Goal: Register for event/course

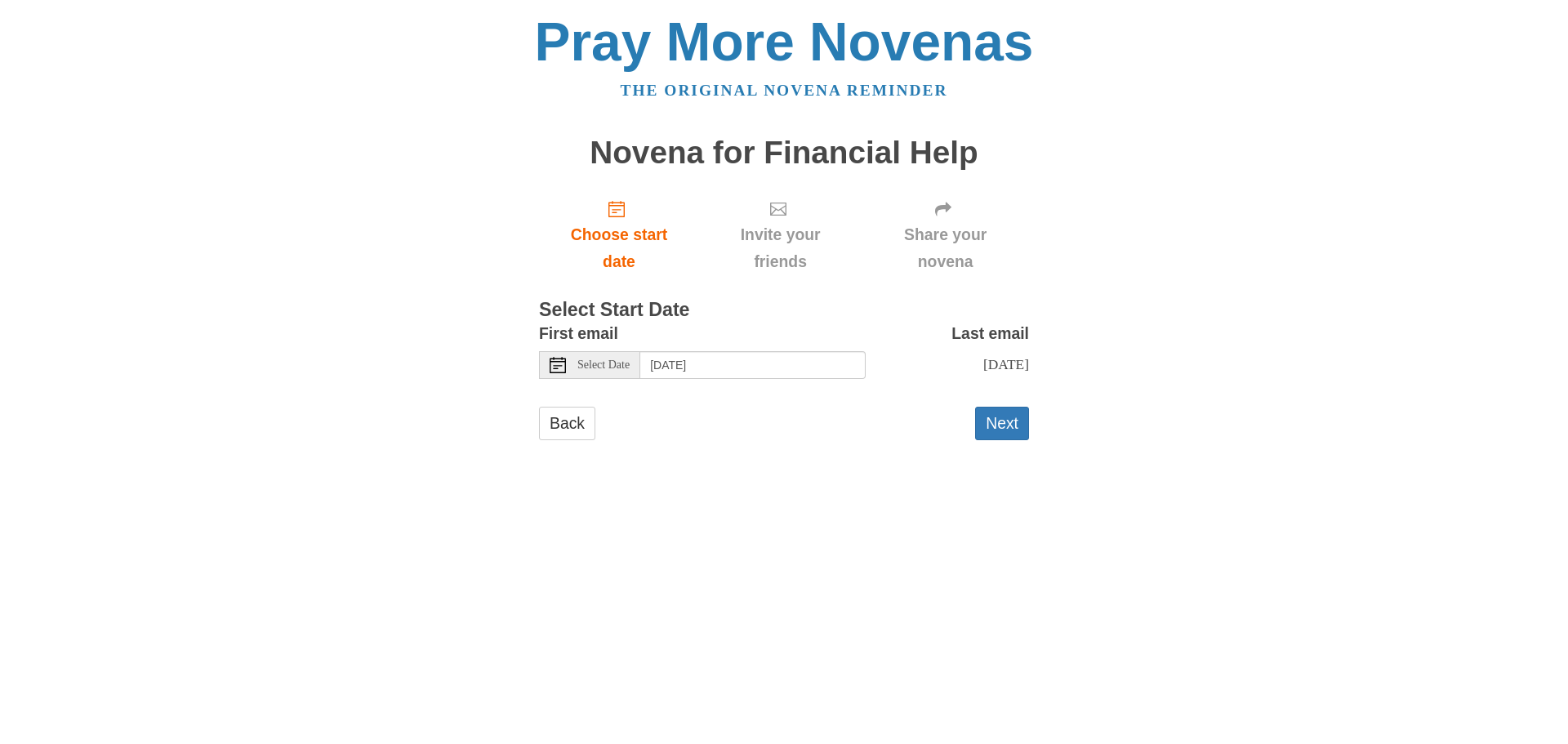
click at [610, 363] on span "Select Date" at bounding box center [604, 364] width 53 height 11
click at [581, 369] on span "Select Date" at bounding box center [604, 364] width 53 height 11
click at [606, 364] on span "Select Date" at bounding box center [604, 364] width 53 height 11
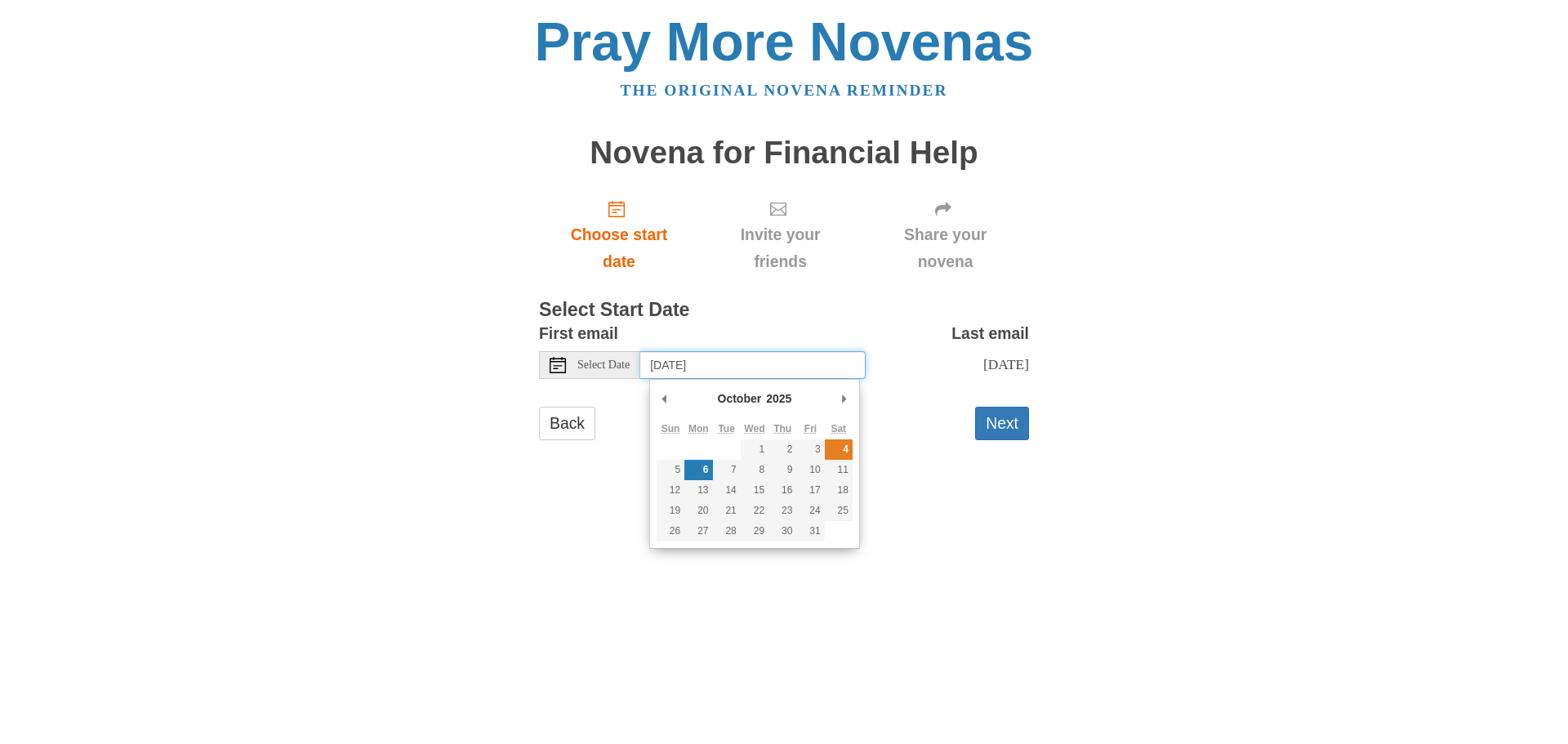
type input "Saturday, October 4th"
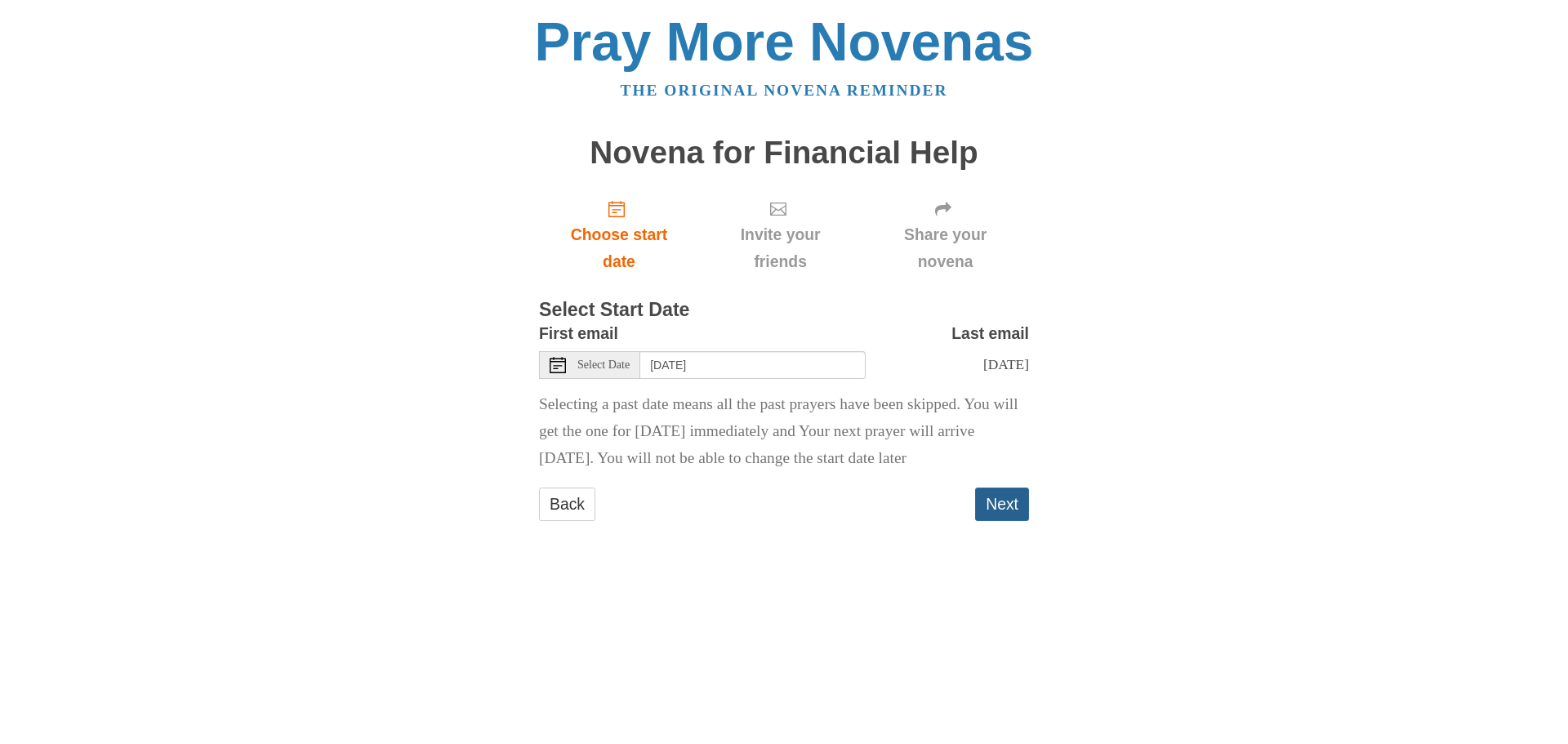
click at [976, 521] on button "Next" at bounding box center [1002, 504] width 53 height 33
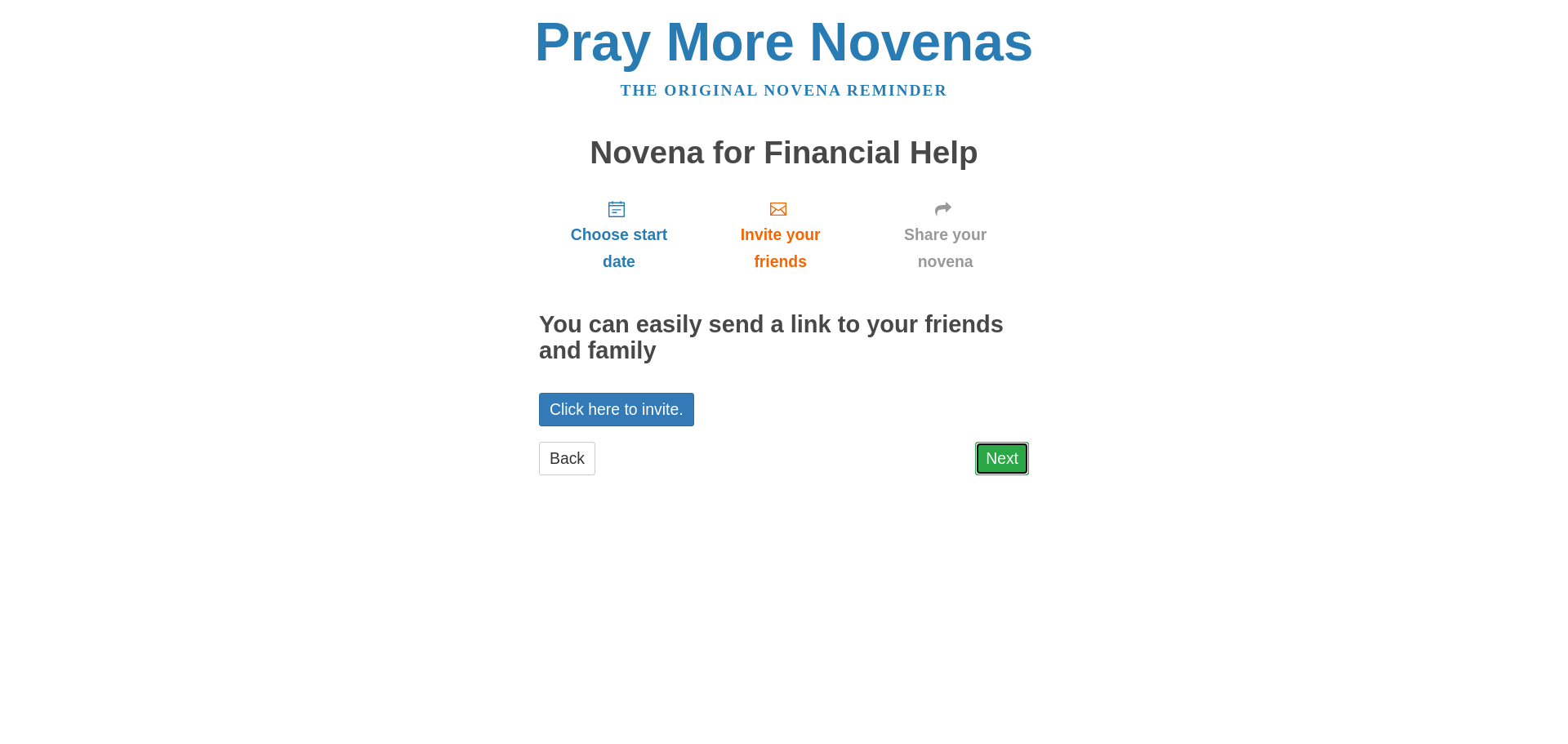
click at [991, 452] on link "Next" at bounding box center [1002, 458] width 53 height 33
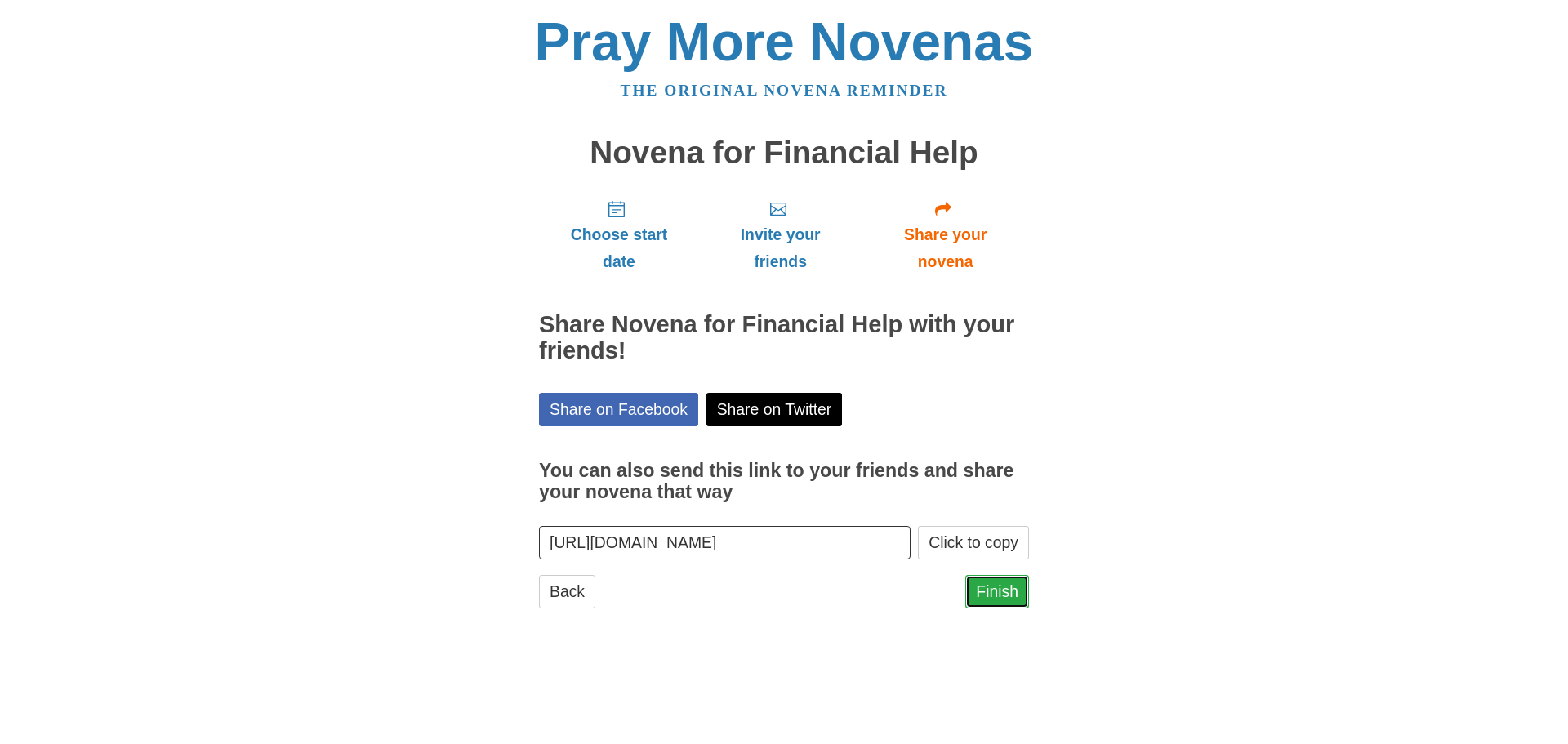
click at [990, 596] on link "Finish" at bounding box center [997, 591] width 64 height 33
